Goal: Information Seeking & Learning: Find specific page/section

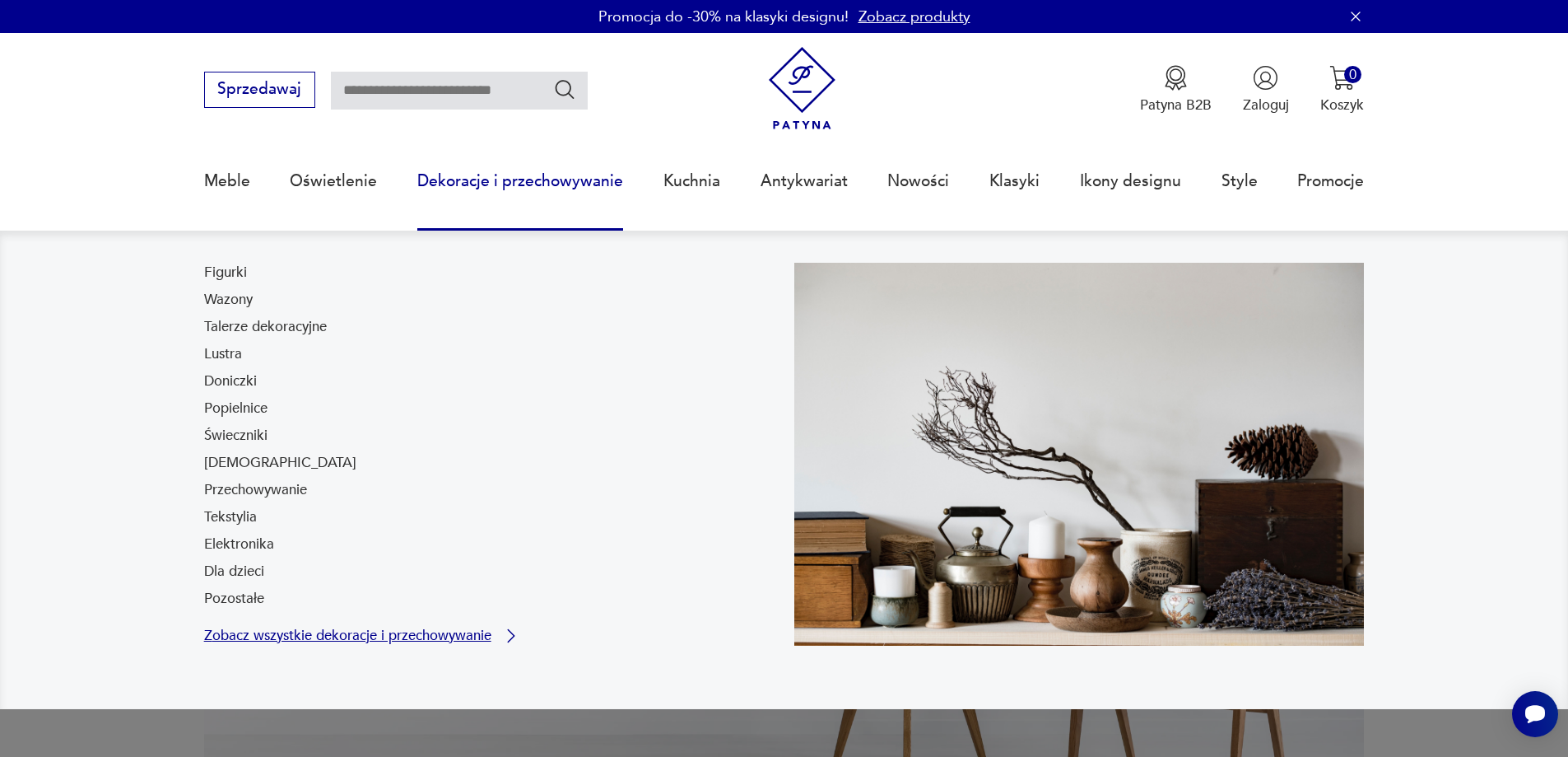
click at [235, 644] on link "Zobacz wszystkie dekoracje i przechowywanie" at bounding box center [363, 636] width 317 height 20
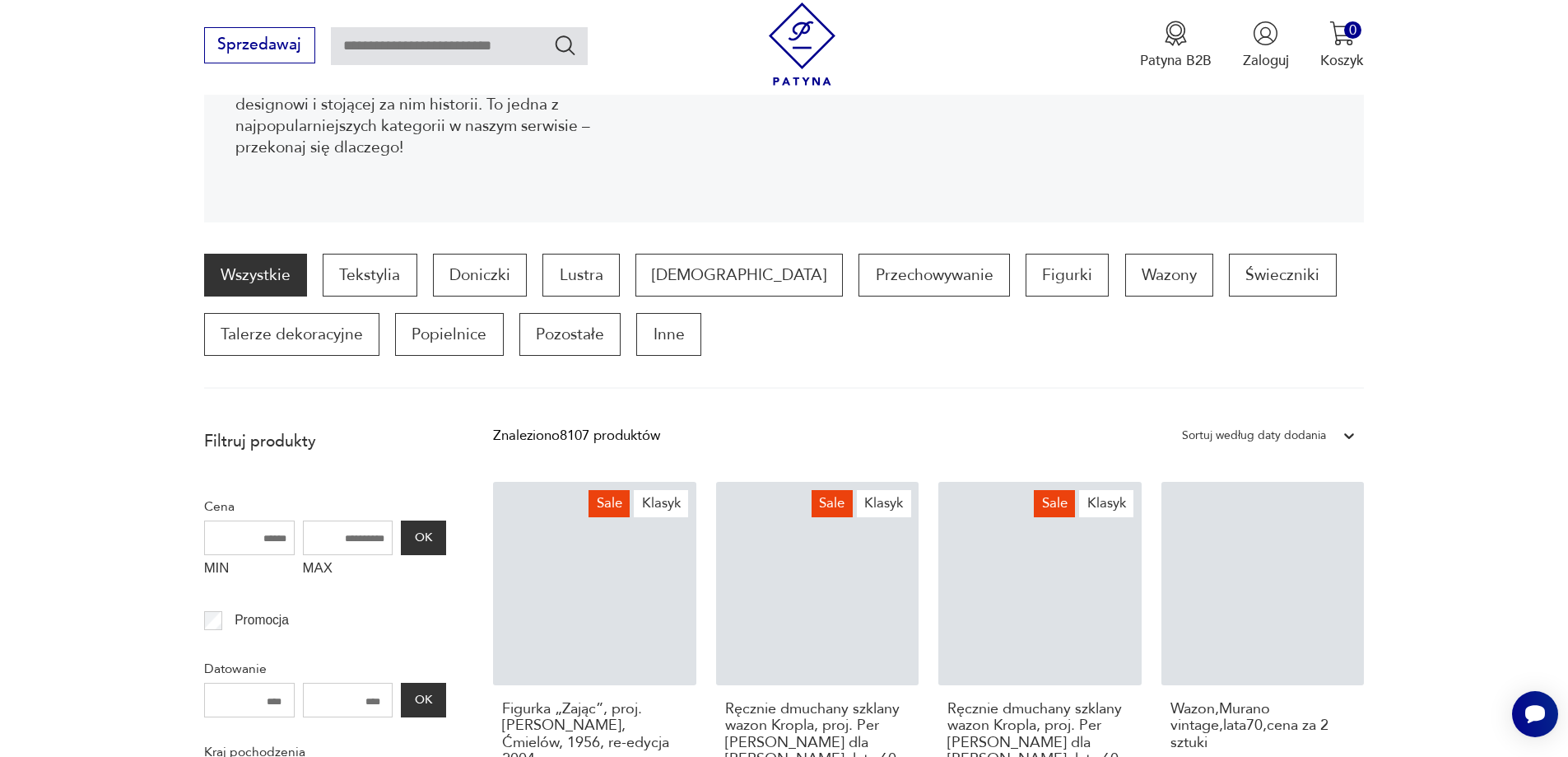
scroll to position [383, 0]
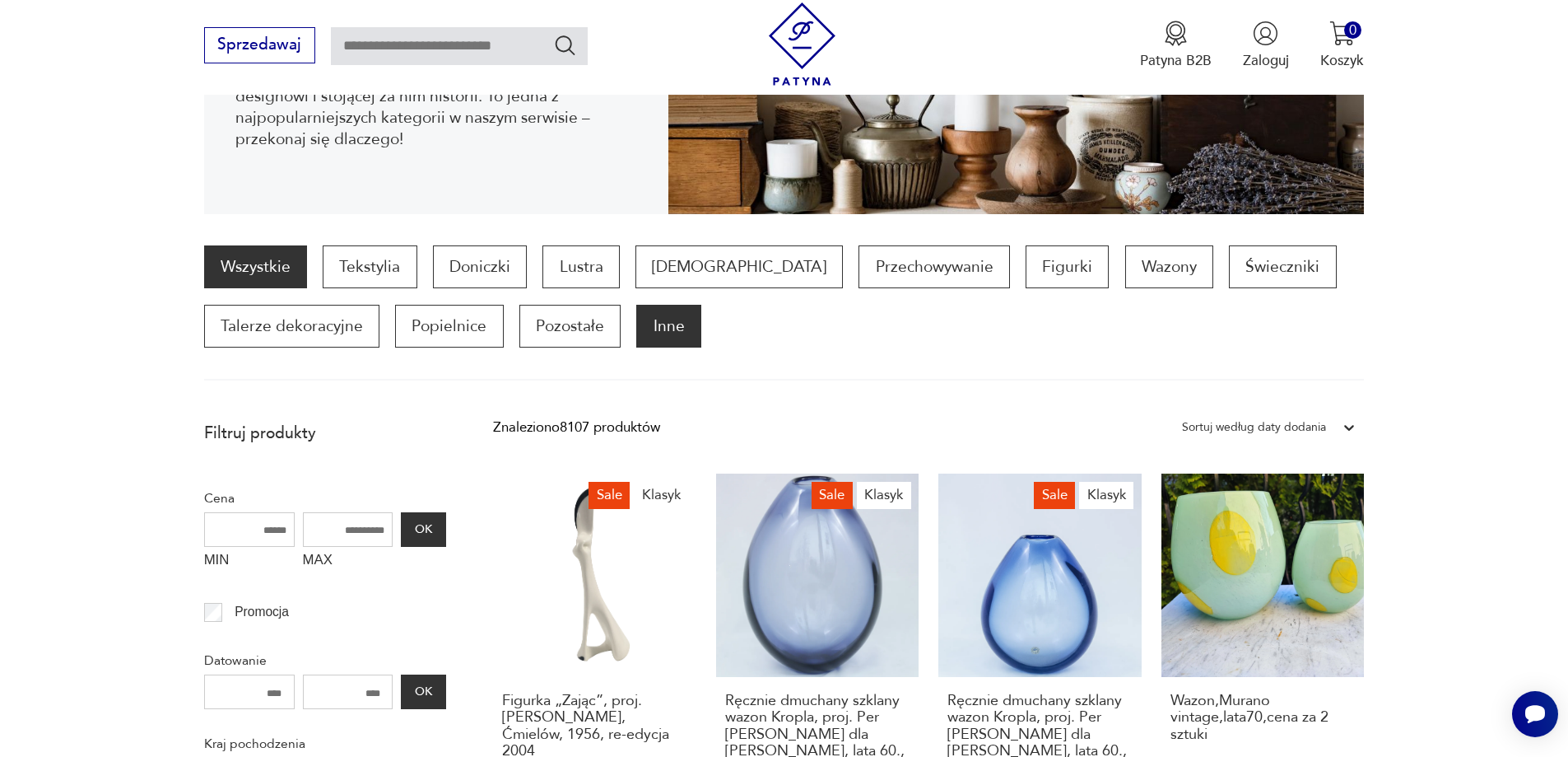
click at [652, 333] on p "Inne" at bounding box center [669, 325] width 64 height 43
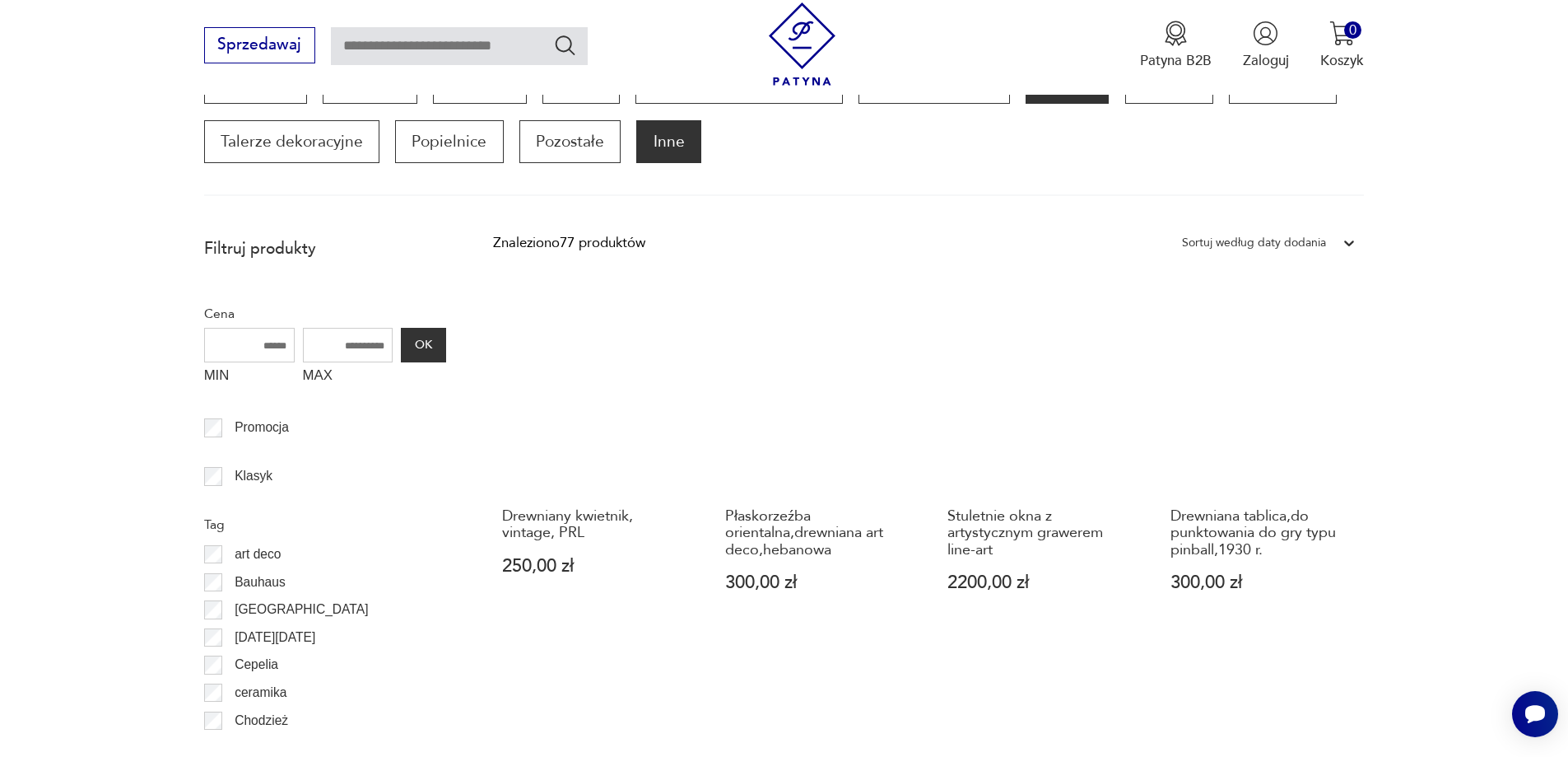
scroll to position [549, 0]
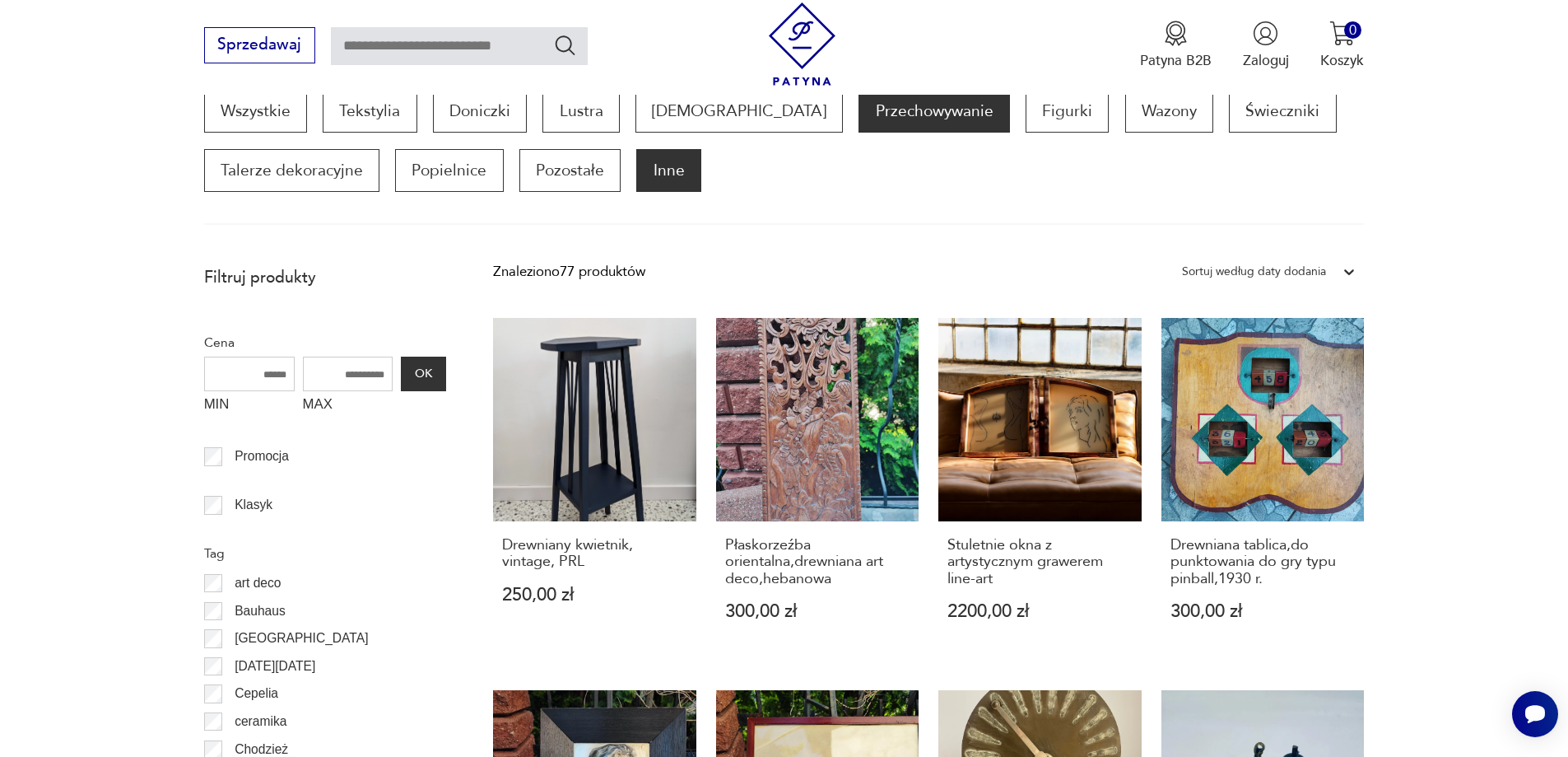
click at [868, 112] on p "Przechowywanie" at bounding box center [933, 111] width 151 height 43
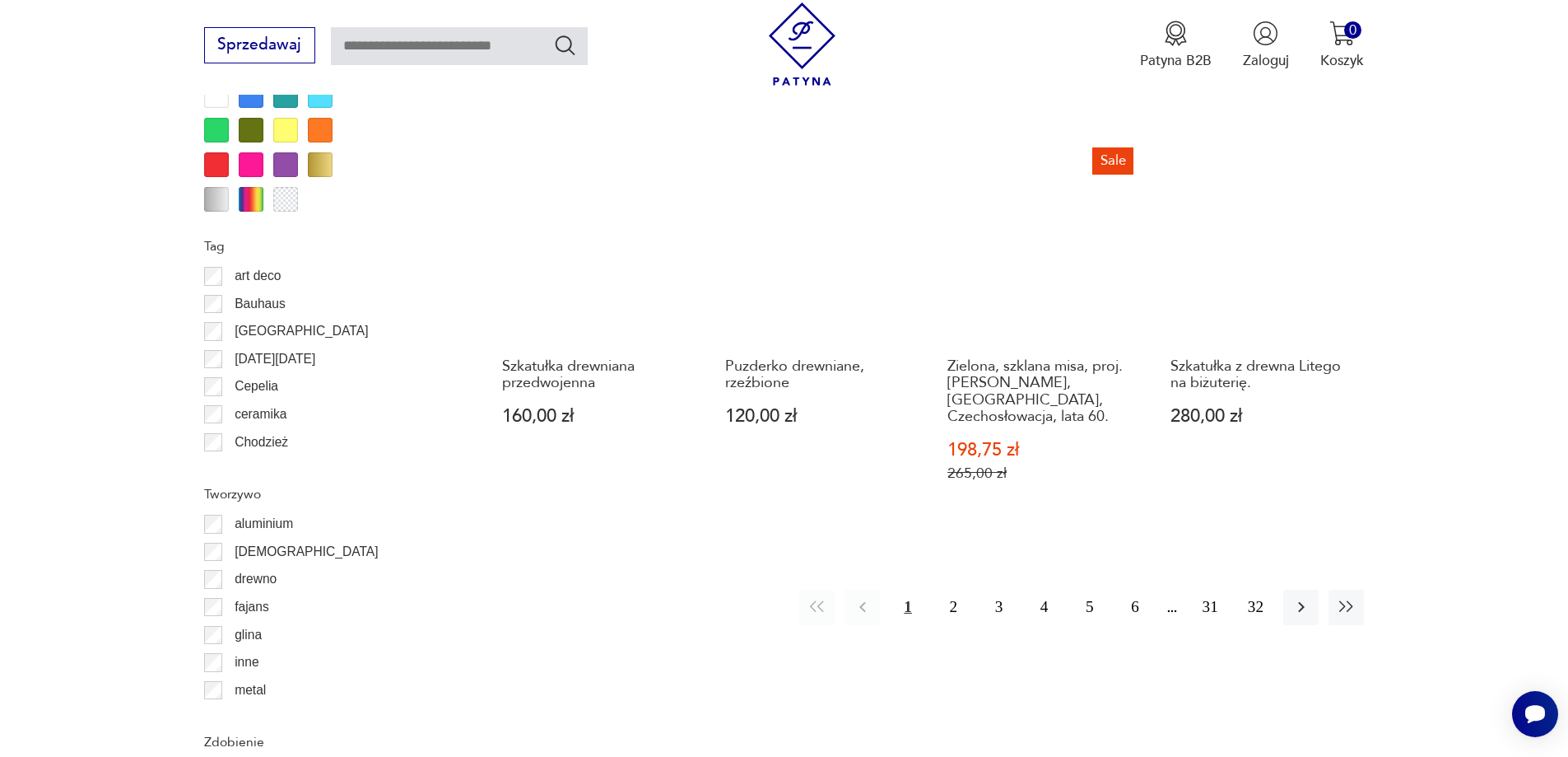
scroll to position [1866, 0]
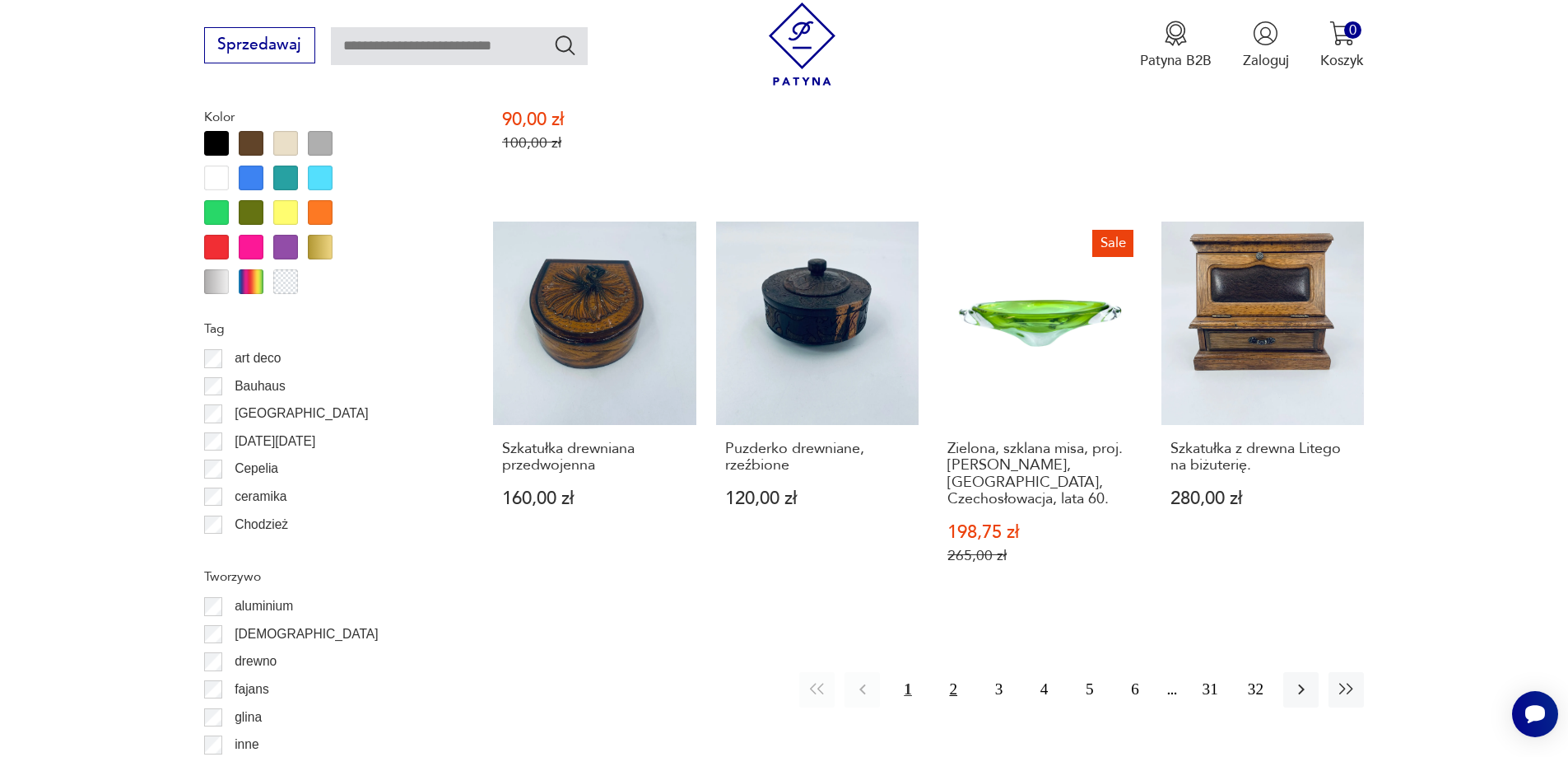
click at [953, 672] on button "2" at bounding box center [954, 690] width 36 height 36
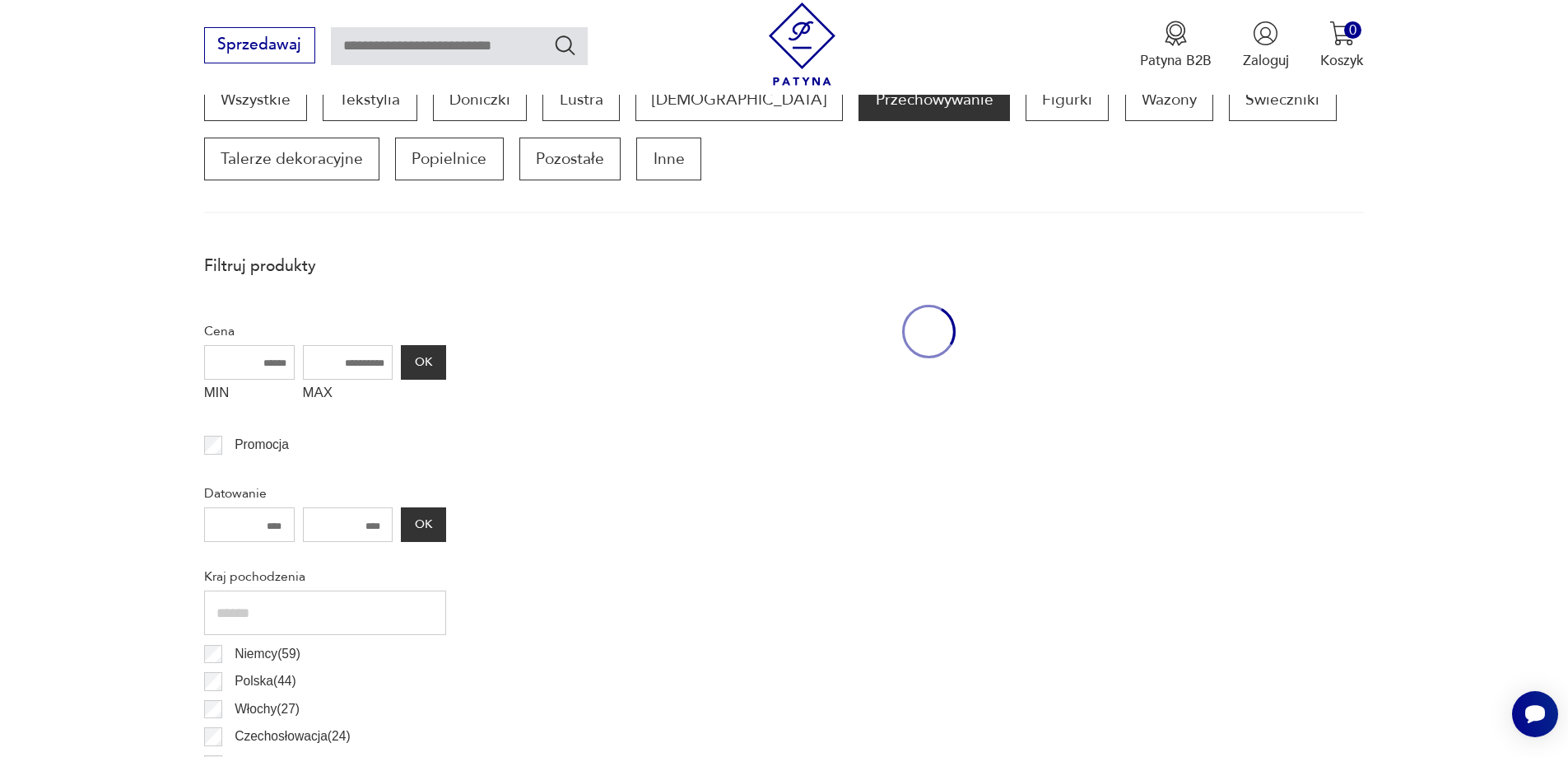
scroll to position [549, 0]
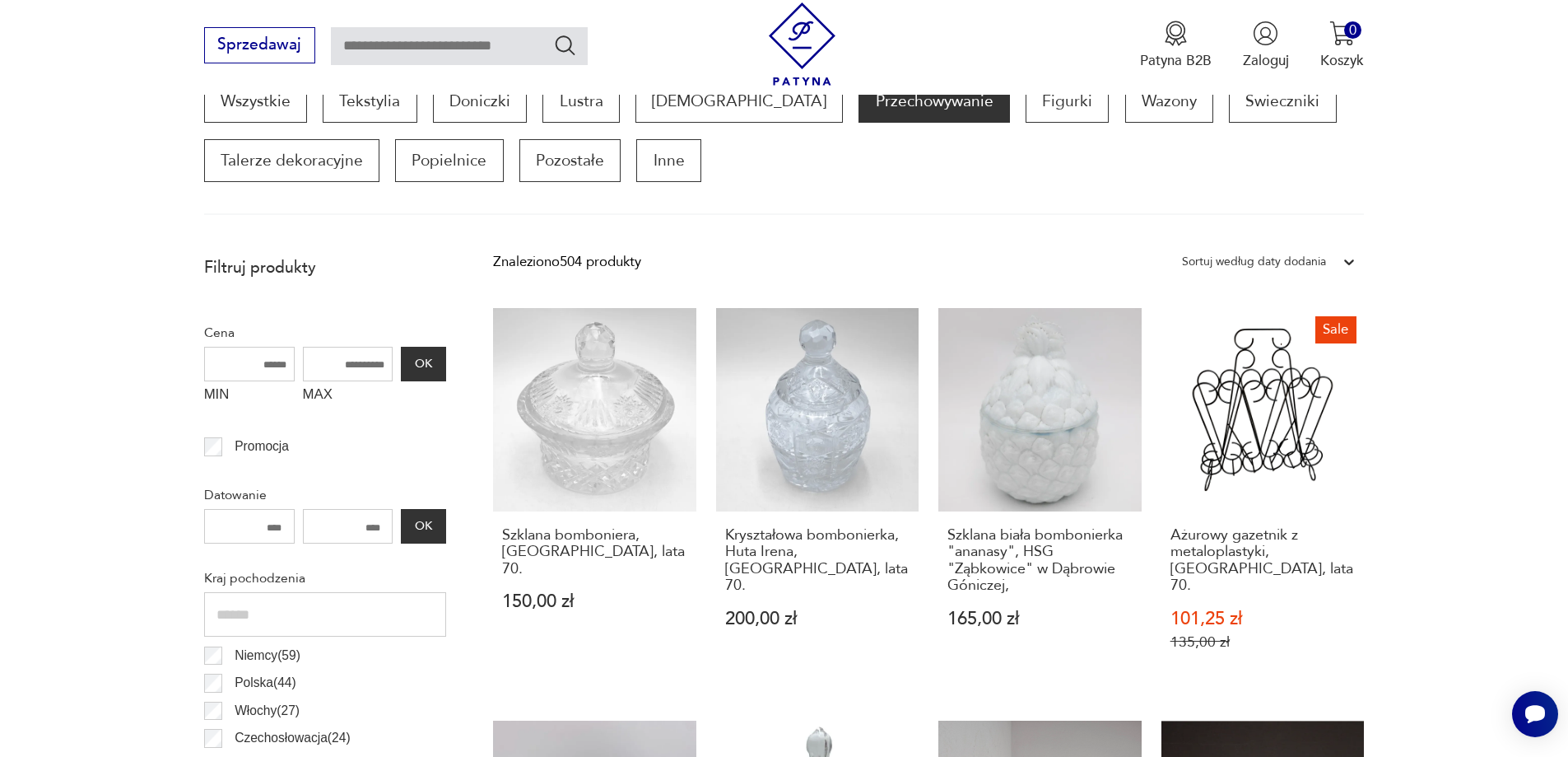
click at [453, 46] on input "text" at bounding box center [459, 45] width 257 height 38
type input "**********"
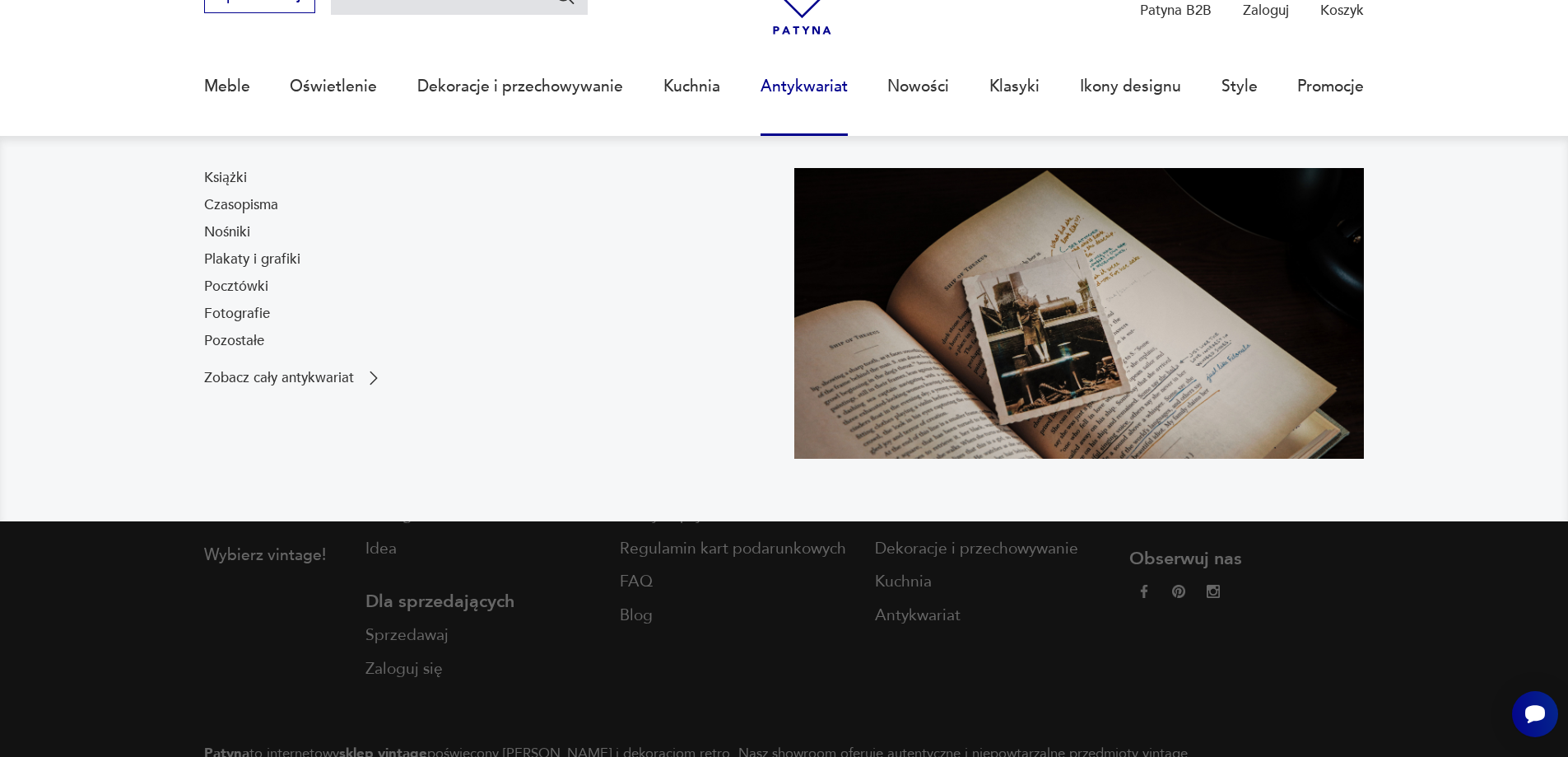
type input "**********"
